Goal: Information Seeking & Learning: Learn about a topic

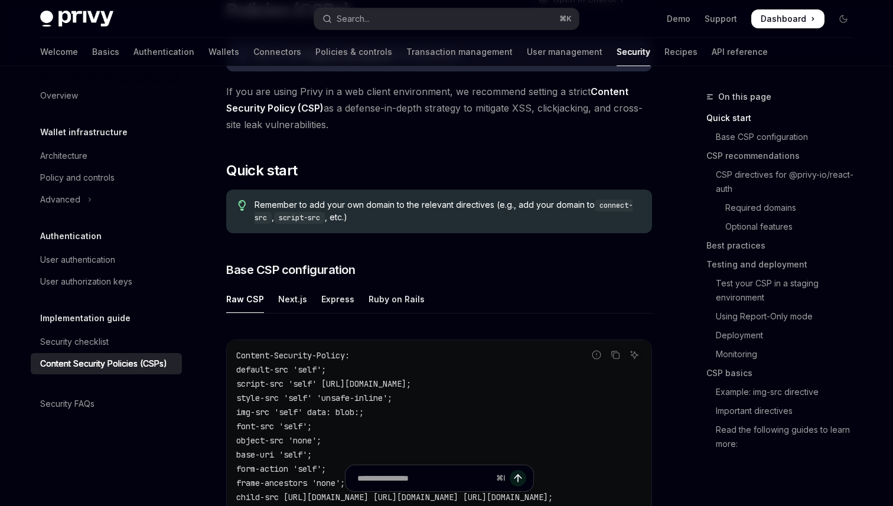
scroll to position [142, 0]
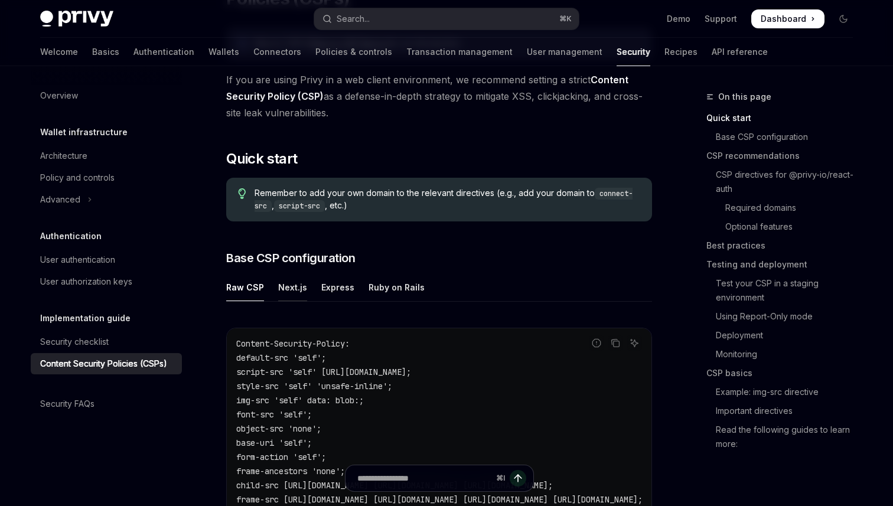
click at [291, 291] on div "Next.js" at bounding box center [292, 287] width 29 height 28
type textarea "*"
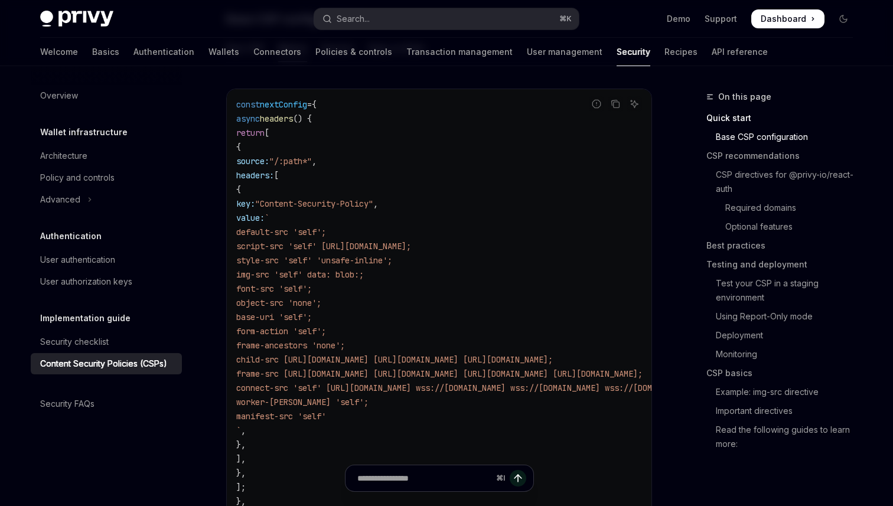
scroll to position [264, 0]
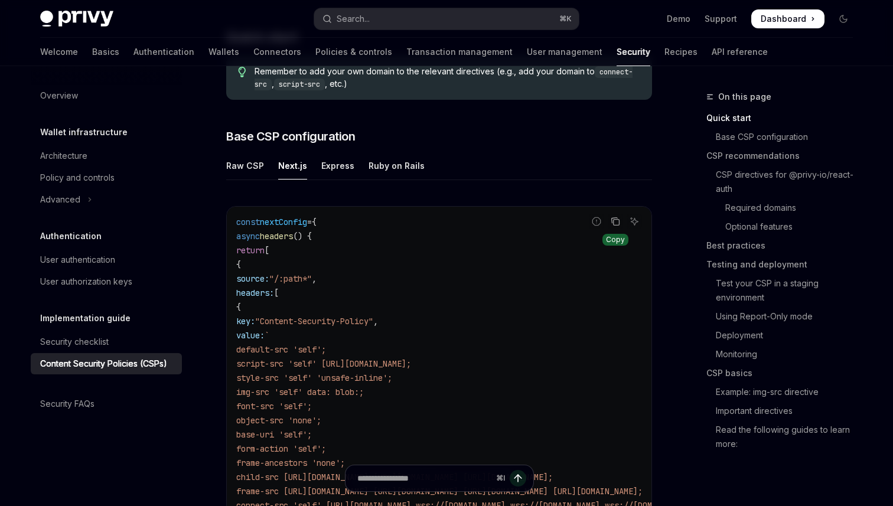
click at [616, 223] on icon "Copy the contents from the code block" at bounding box center [614, 221] width 9 height 9
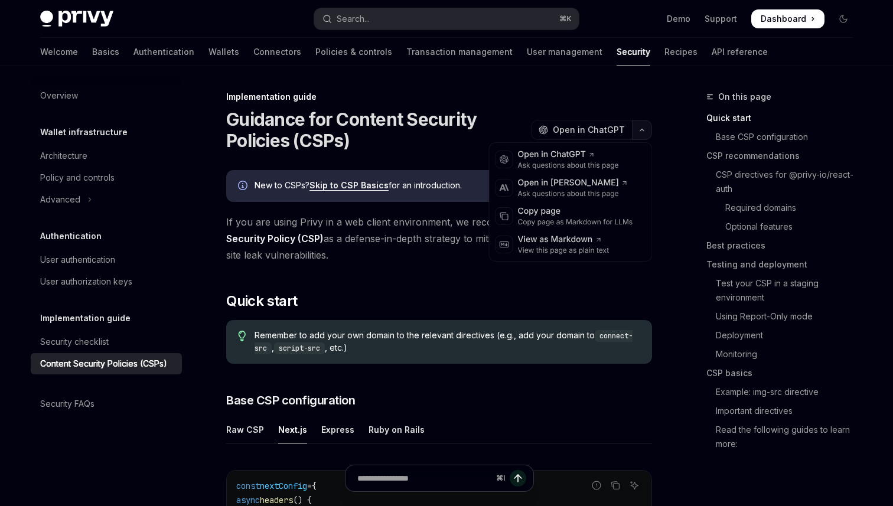
click at [640, 133] on button "button" at bounding box center [642, 130] width 20 height 20
drag, startPoint x: 577, startPoint y: 164, endPoint x: 688, endPoint y: 203, distance: 117.1
click at [602, 214] on div "Copy page" at bounding box center [575, 211] width 115 height 12
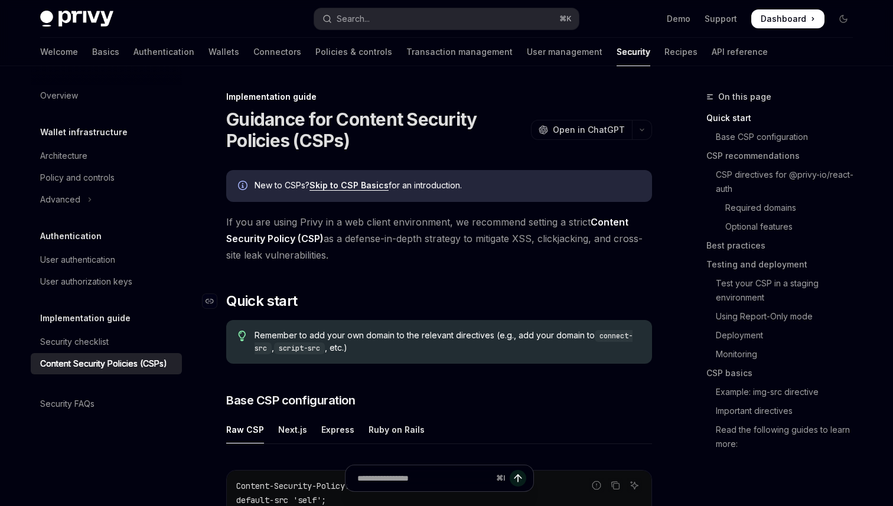
scroll to position [1, 0]
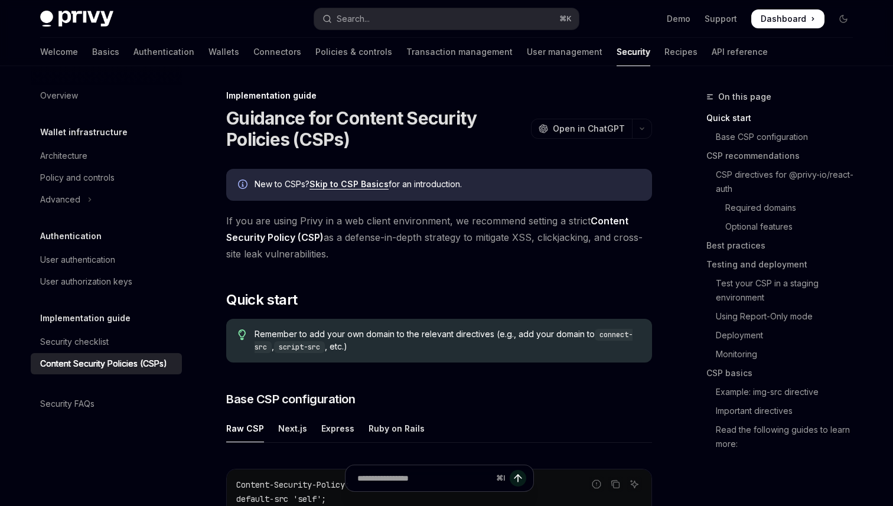
click at [358, 184] on link "Skip to CSP Basics" at bounding box center [348, 184] width 79 height 11
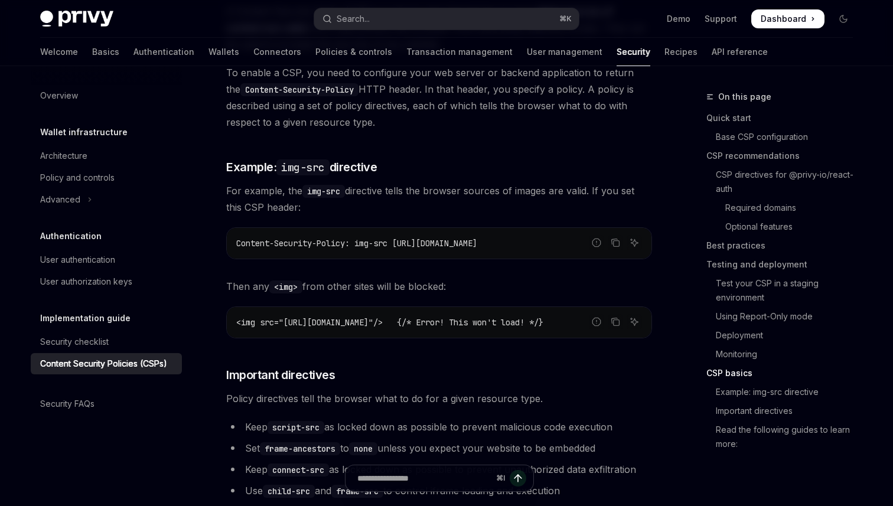
scroll to position [0, 10]
click at [569, 367] on h3 "​ Important directives" at bounding box center [439, 375] width 426 height 17
click at [366, 238] on span "Content-Security-Policy: img-src [URL][DOMAIN_NAME]" at bounding box center [356, 243] width 241 height 11
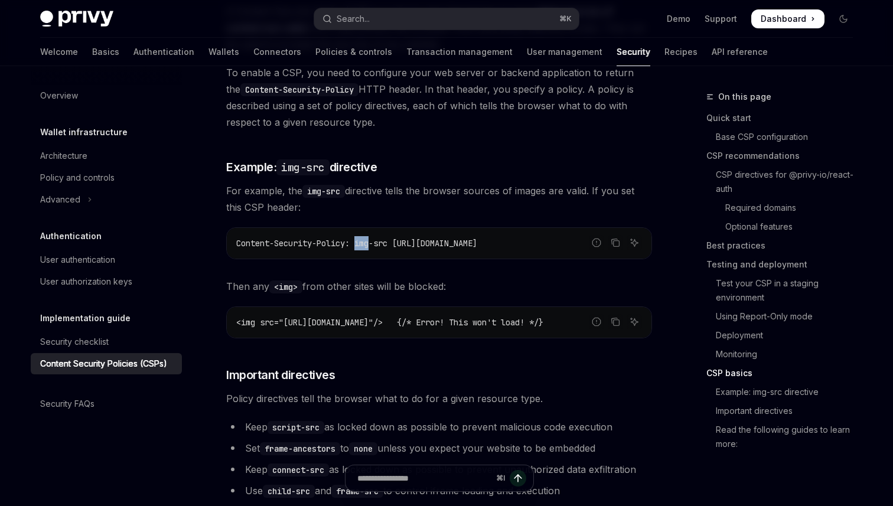
click at [366, 238] on span "Content-Security-Policy: img-src [URL][DOMAIN_NAME]" at bounding box center [356, 243] width 241 height 11
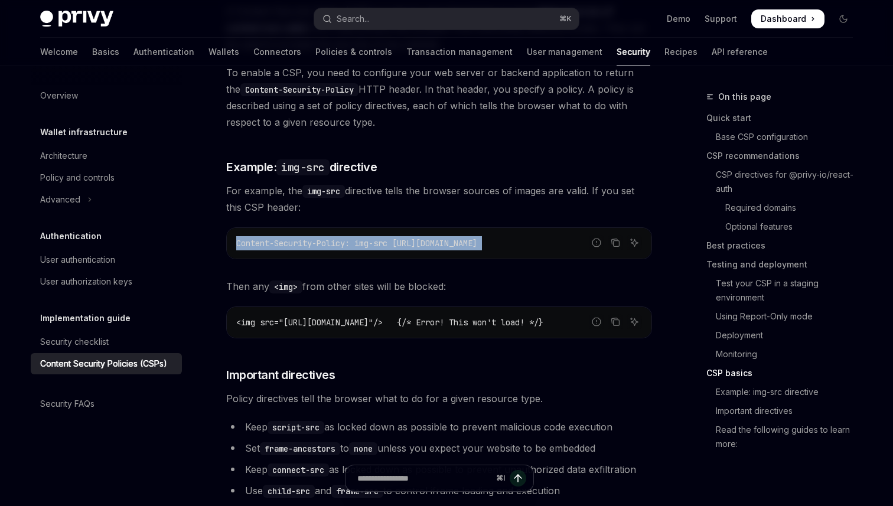
click at [366, 238] on span "Content-Security-Policy: img-src [URL][DOMAIN_NAME]" at bounding box center [356, 243] width 241 height 11
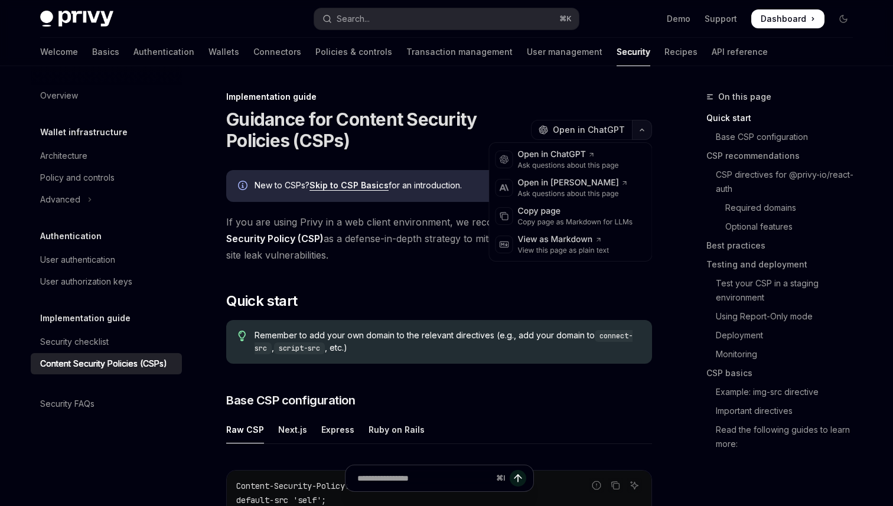
click at [635, 130] on button "button" at bounding box center [642, 130] width 20 height 20
drag, startPoint x: 573, startPoint y: 191, endPoint x: 567, endPoint y: 212, distance: 22.1
click at [567, 212] on div "OpenAI Open in ChatGPT Ask questions about this page Anthropic Open in [PERSON_…" at bounding box center [571, 201] width 164 height 119
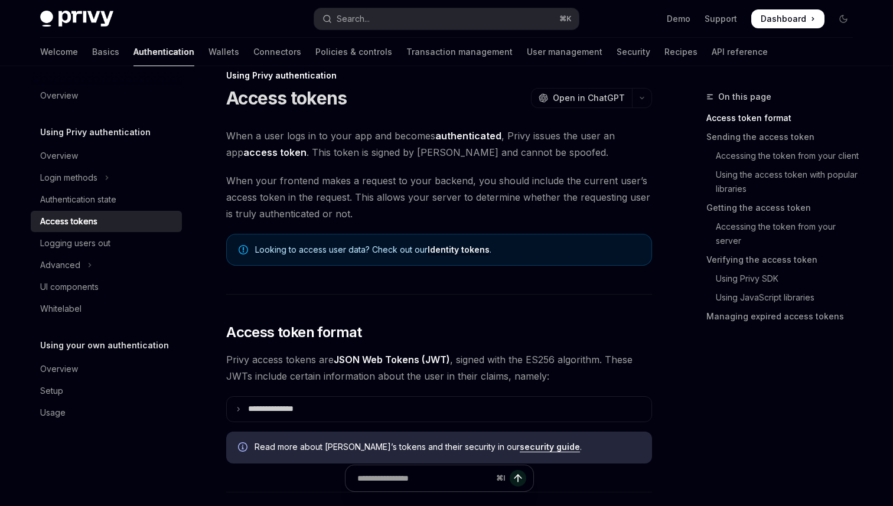
scroll to position [23, 0]
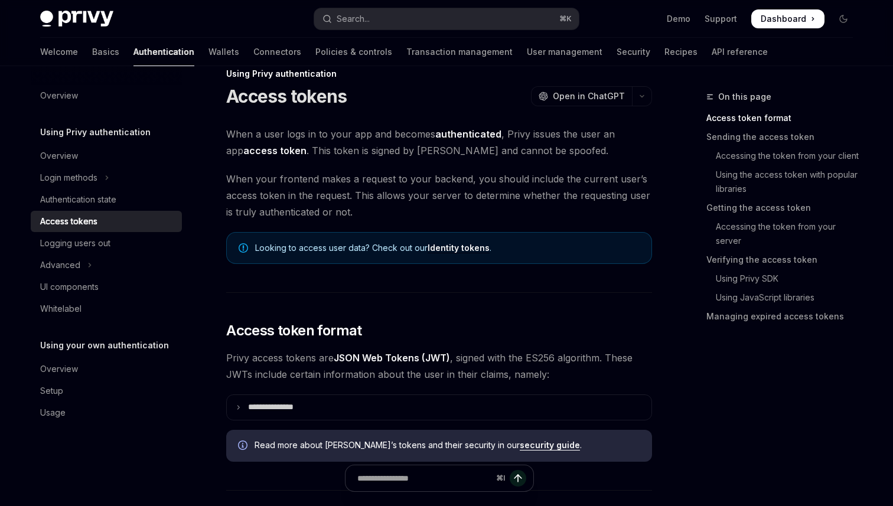
click at [397, 144] on span "When a user logs in to your app and becomes authenticated , Privy issues the us…" at bounding box center [439, 142] width 426 height 33
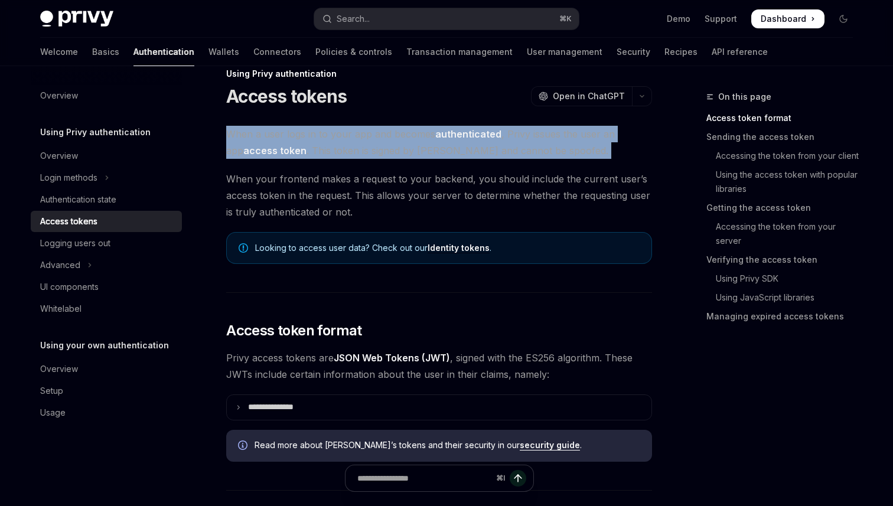
click at [397, 144] on span "When a user logs in to your app and becomes authenticated , Privy issues the us…" at bounding box center [439, 142] width 426 height 33
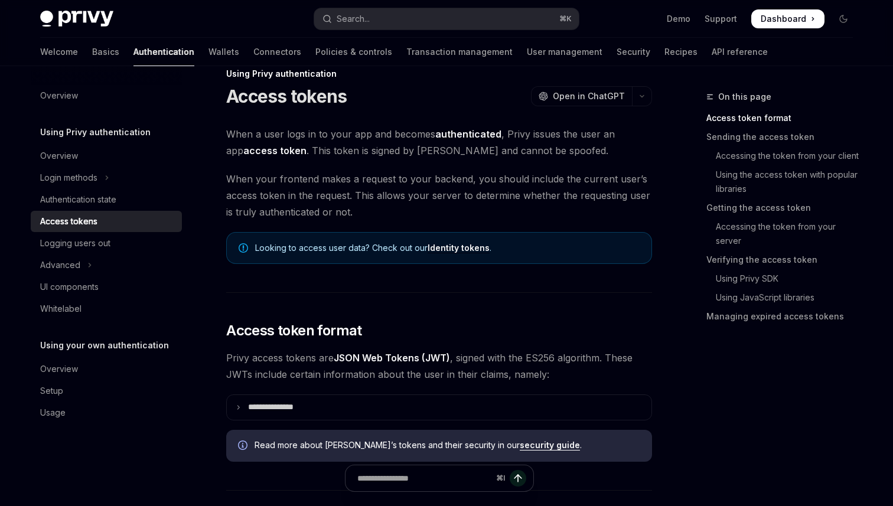
click at [407, 153] on span "When a user logs in to your app and becomes authenticated , Privy issues the us…" at bounding box center [439, 142] width 426 height 33
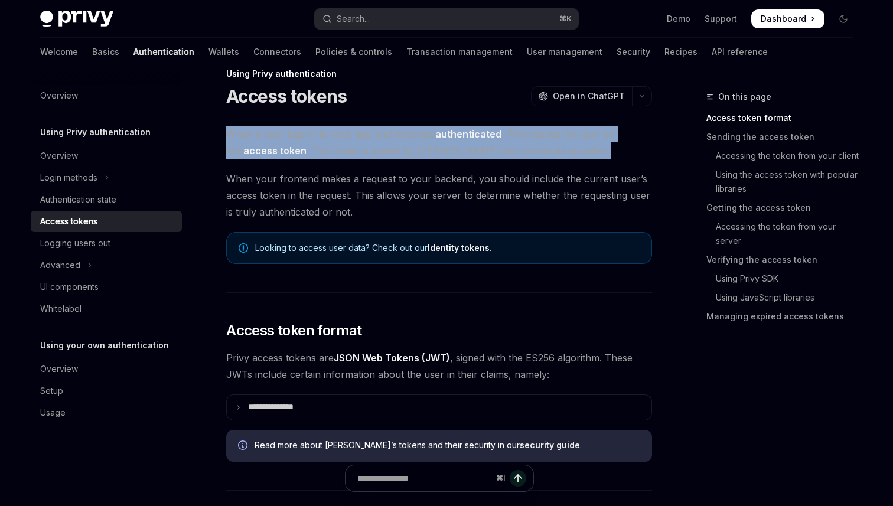
click at [407, 153] on span "When a user logs in to your app and becomes authenticated , Privy issues the us…" at bounding box center [439, 142] width 426 height 33
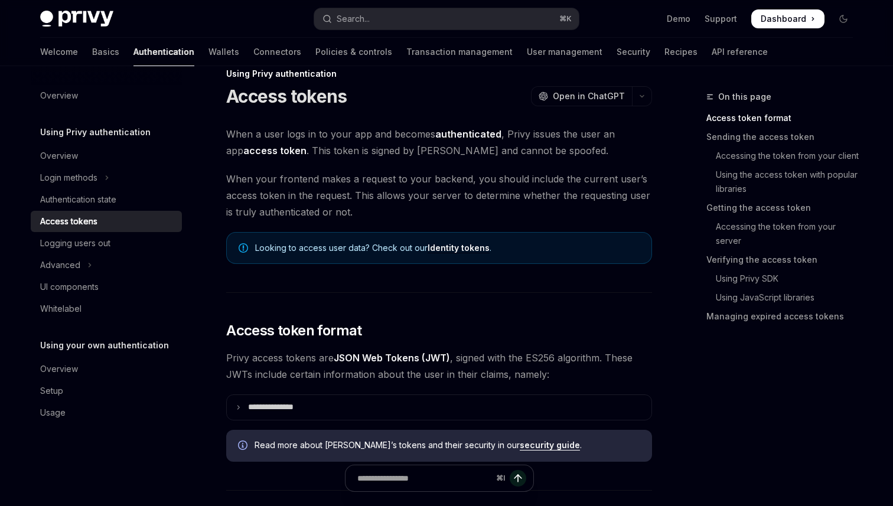
click at [413, 172] on span "When your frontend makes a request to your backend, you should include the curr…" at bounding box center [439, 196] width 426 height 50
click at [379, 199] on span "When your frontend makes a request to your backend, you should include the curr…" at bounding box center [439, 196] width 426 height 50
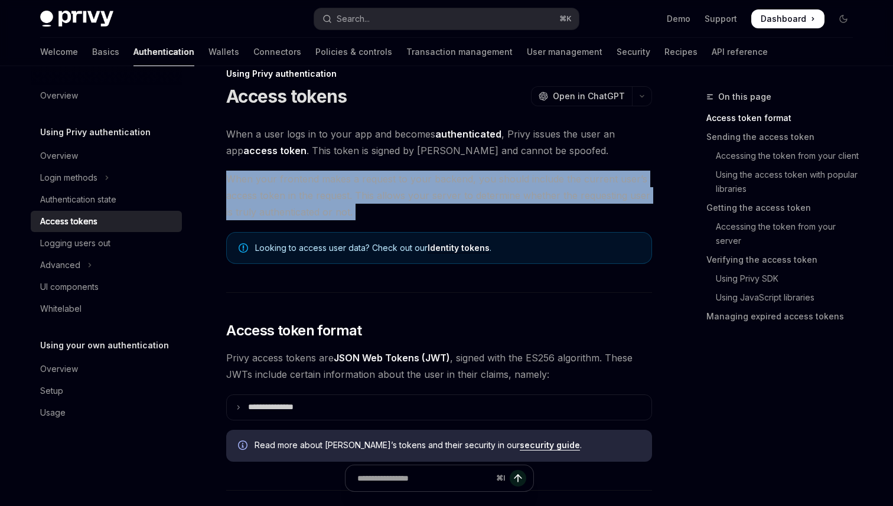
click at [379, 199] on span "When your frontend makes a request to your backend, you should include the curr…" at bounding box center [439, 196] width 426 height 50
click at [398, 202] on span "When your frontend makes a request to your backend, you should include the curr…" at bounding box center [439, 196] width 426 height 50
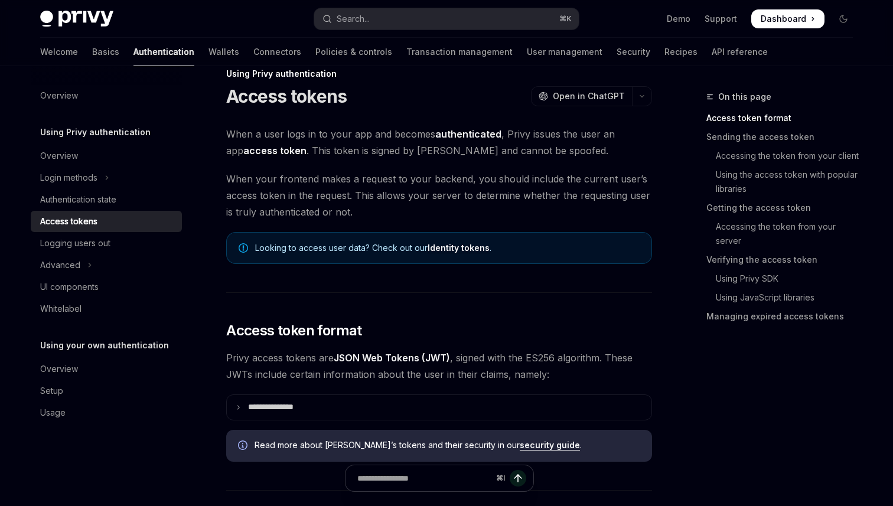
click at [398, 202] on span "When your frontend makes a request to your backend, you should include the curr…" at bounding box center [439, 196] width 426 height 50
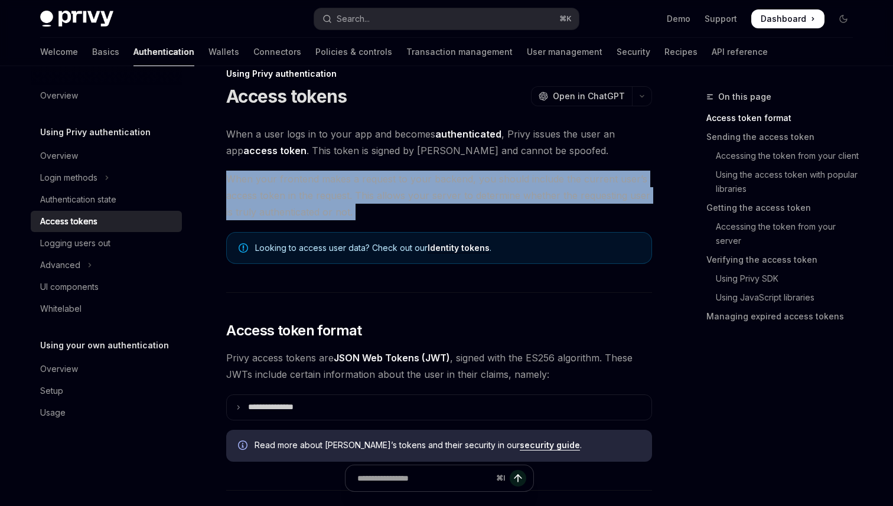
click at [398, 202] on span "When your frontend makes a request to your backend, you should include the curr…" at bounding box center [439, 196] width 426 height 50
click at [403, 215] on span "When your frontend makes a request to your backend, you should include the curr…" at bounding box center [439, 196] width 426 height 50
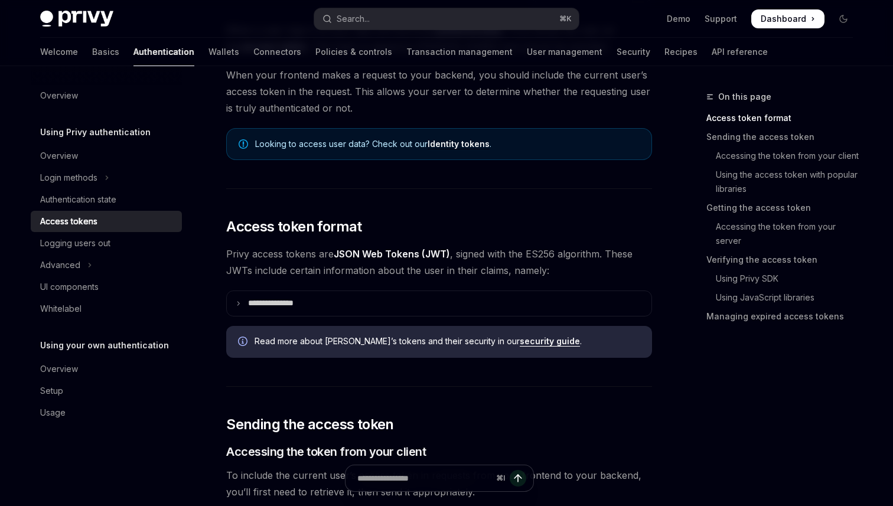
scroll to position [138, 0]
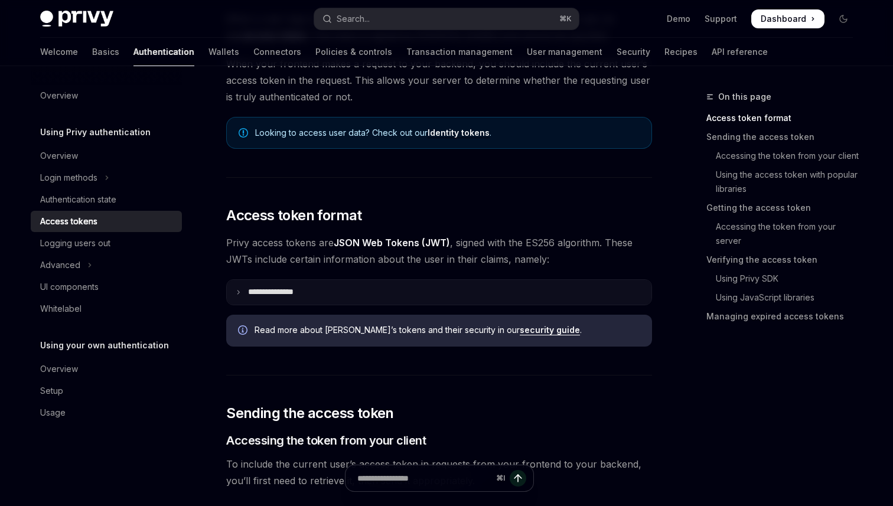
click at [345, 288] on summary "**********" at bounding box center [439, 292] width 424 height 25
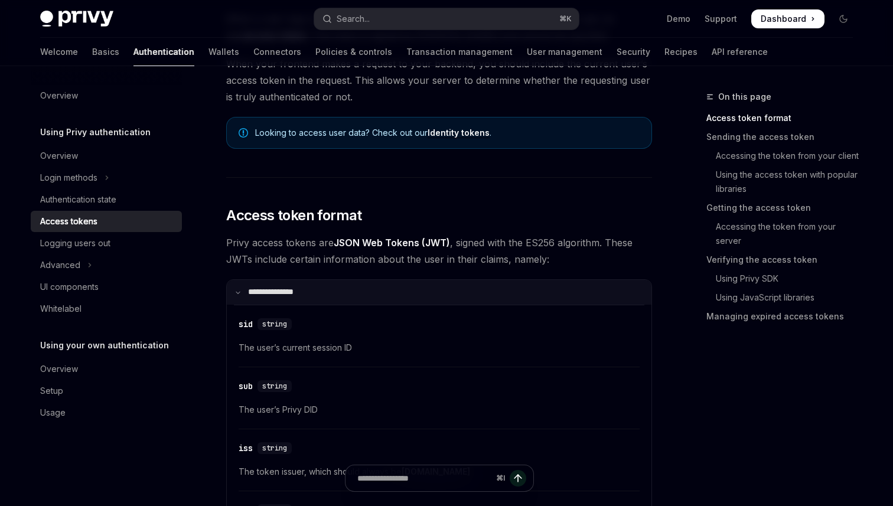
click at [345, 288] on summary "**********" at bounding box center [439, 292] width 424 height 25
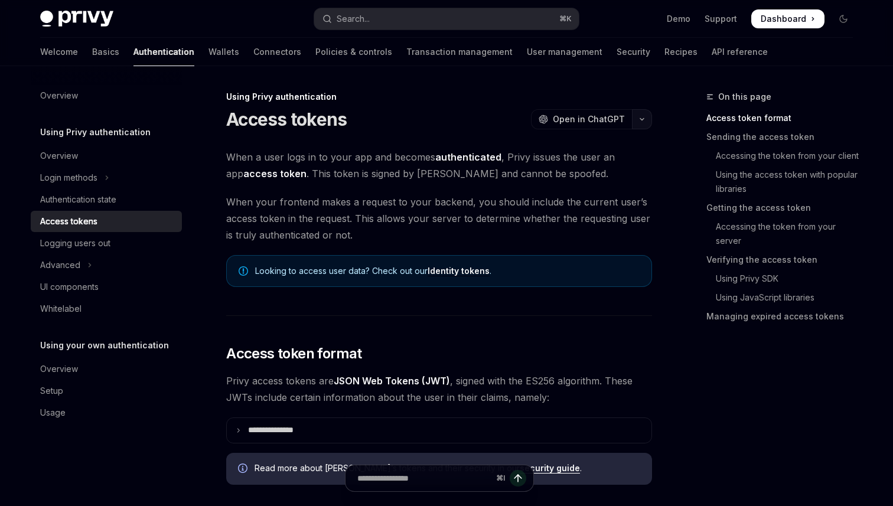
click at [640, 123] on button "button" at bounding box center [642, 119] width 20 height 20
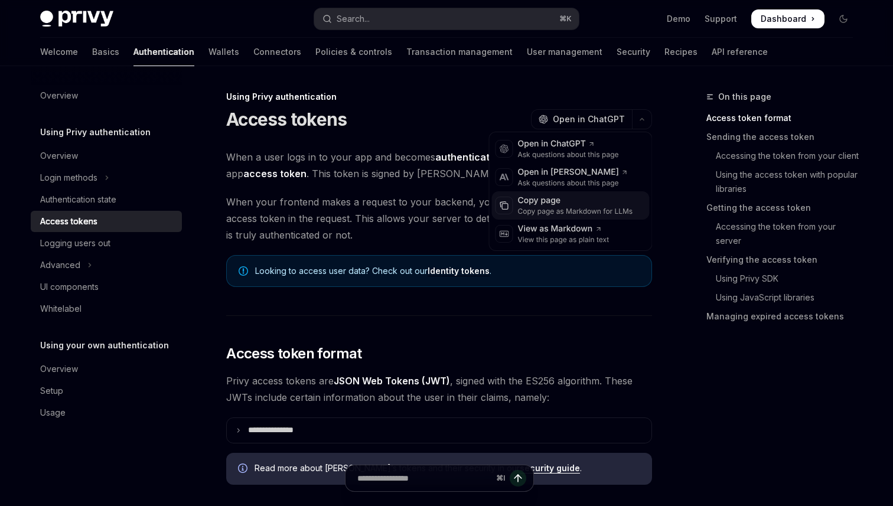
click at [582, 207] on div "Copy page as Markdown for LLMs" at bounding box center [575, 211] width 115 height 9
